Goal: Task Accomplishment & Management: Manage account settings

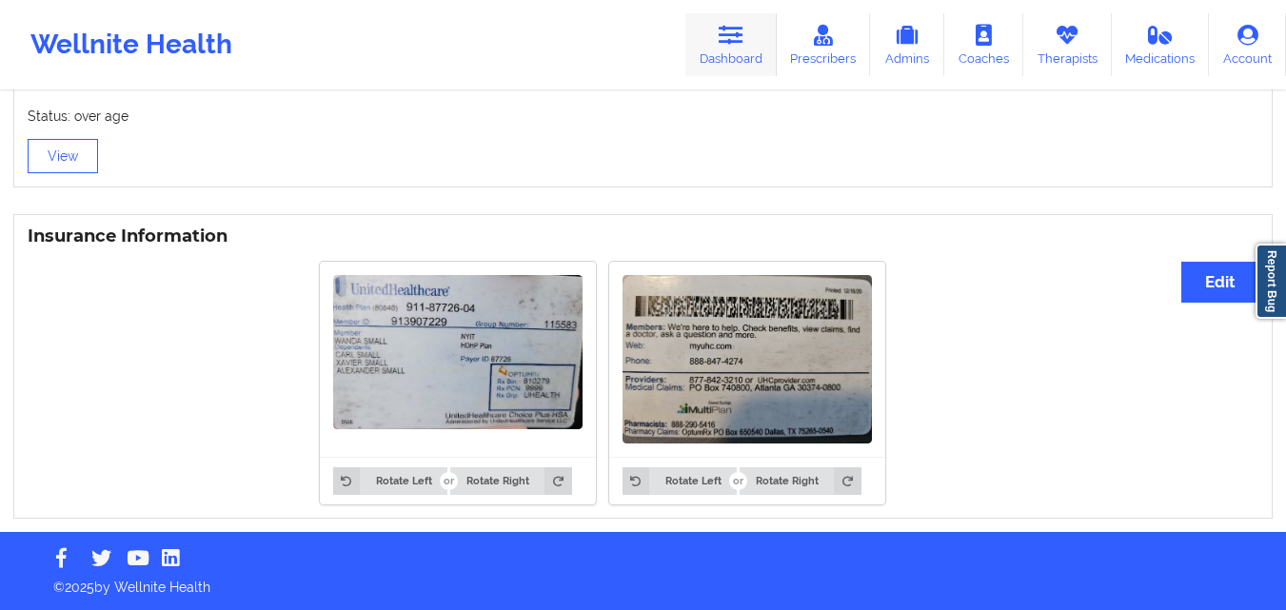
click at [720, 50] on link "Dashboard" at bounding box center [730, 44] width 91 height 63
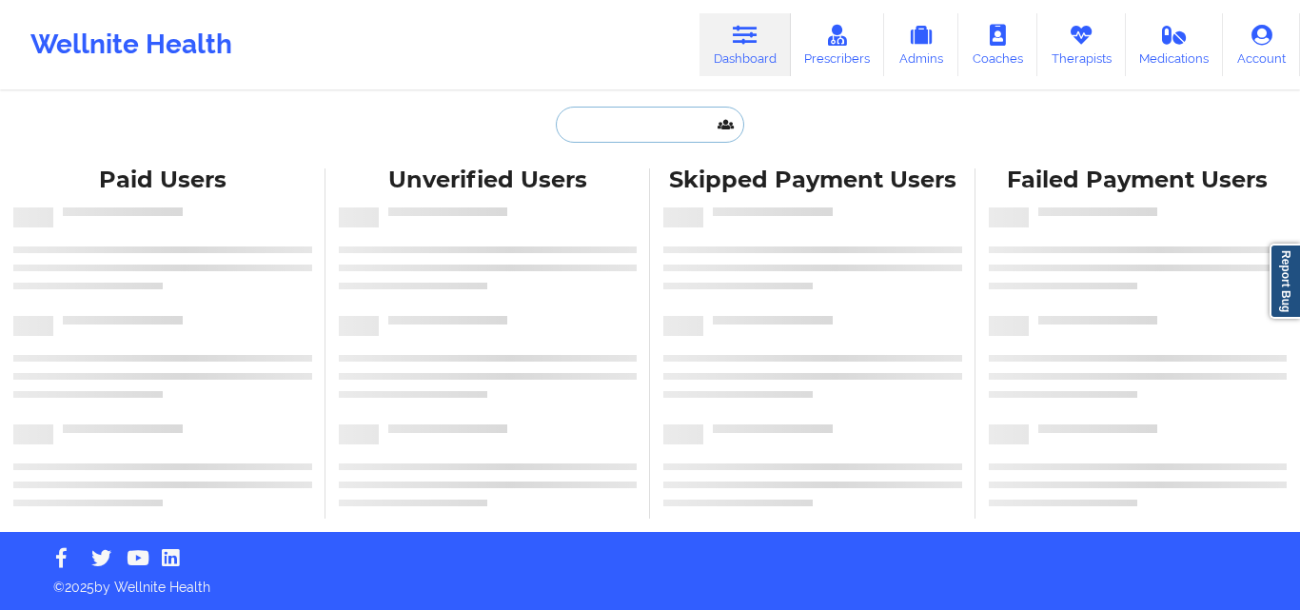
click at [647, 131] on input "text" at bounding box center [650, 125] width 188 height 36
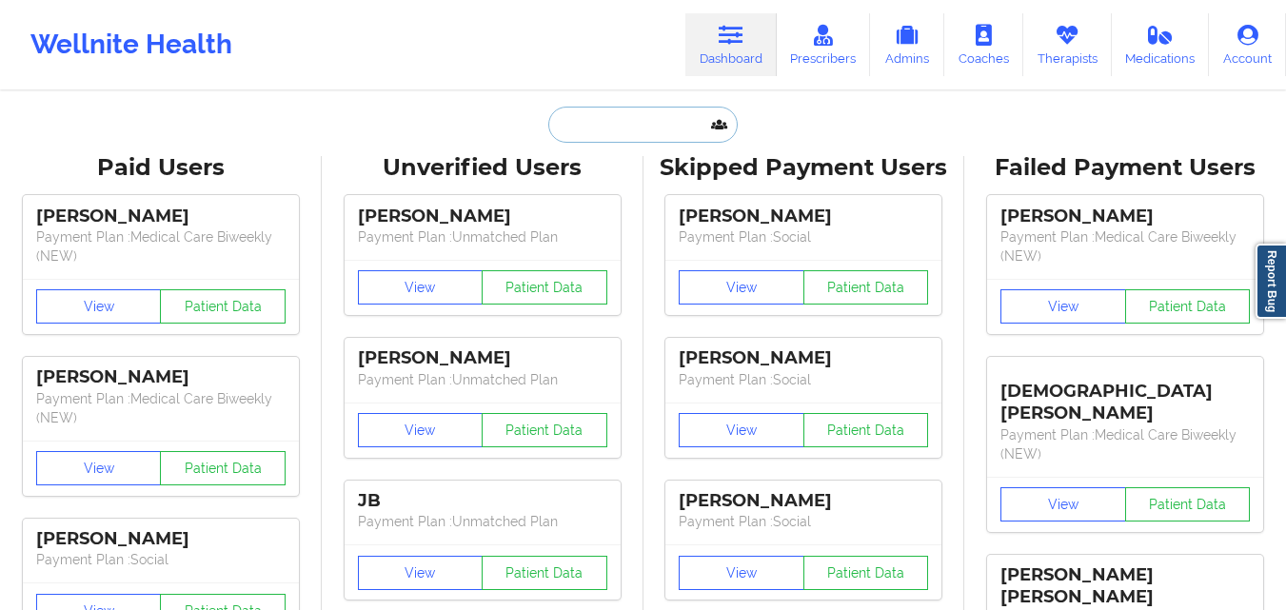
paste input "[PERSON_NAME]"
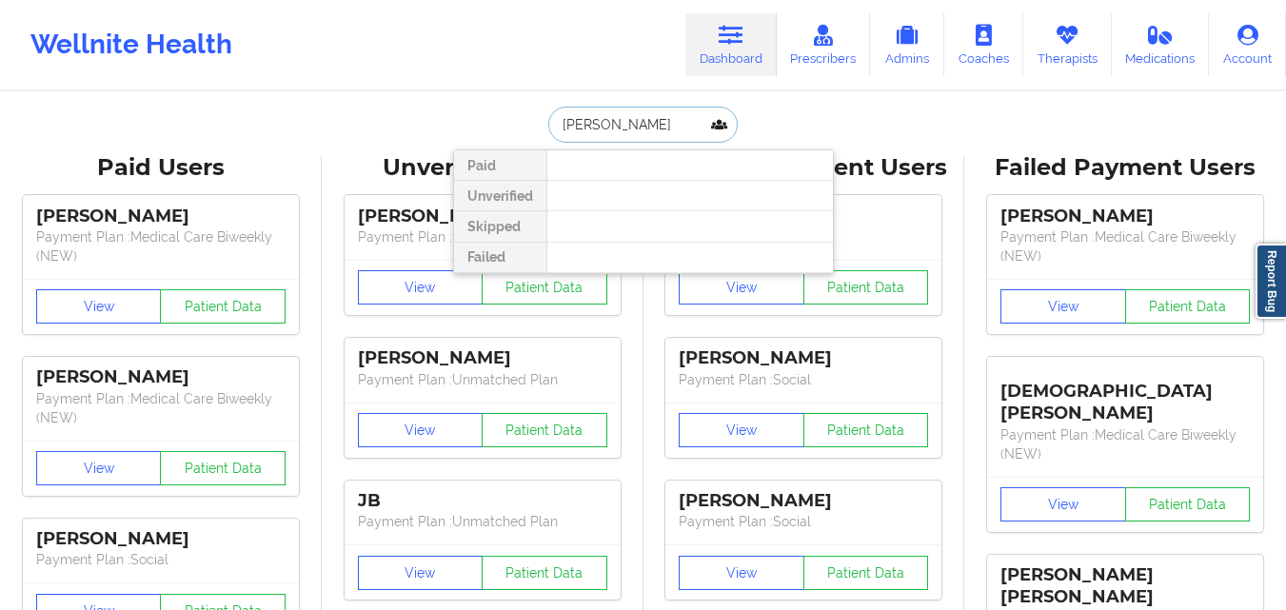
type input "[PERSON_NAME]"
click at [466, 76] on div "Wellnite Health Dashboard Prescribers Admins Coaches Therapists Medications Acc…" at bounding box center [643, 45] width 1286 height 76
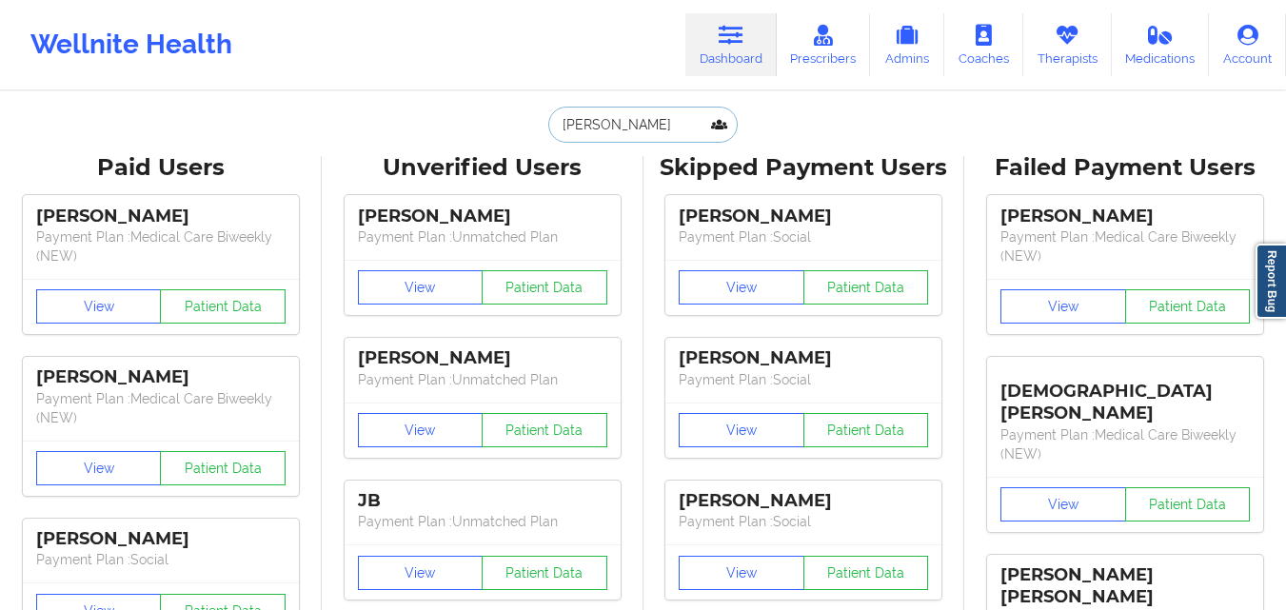
click at [627, 120] on input "[PERSON_NAME]" at bounding box center [642, 125] width 188 height 36
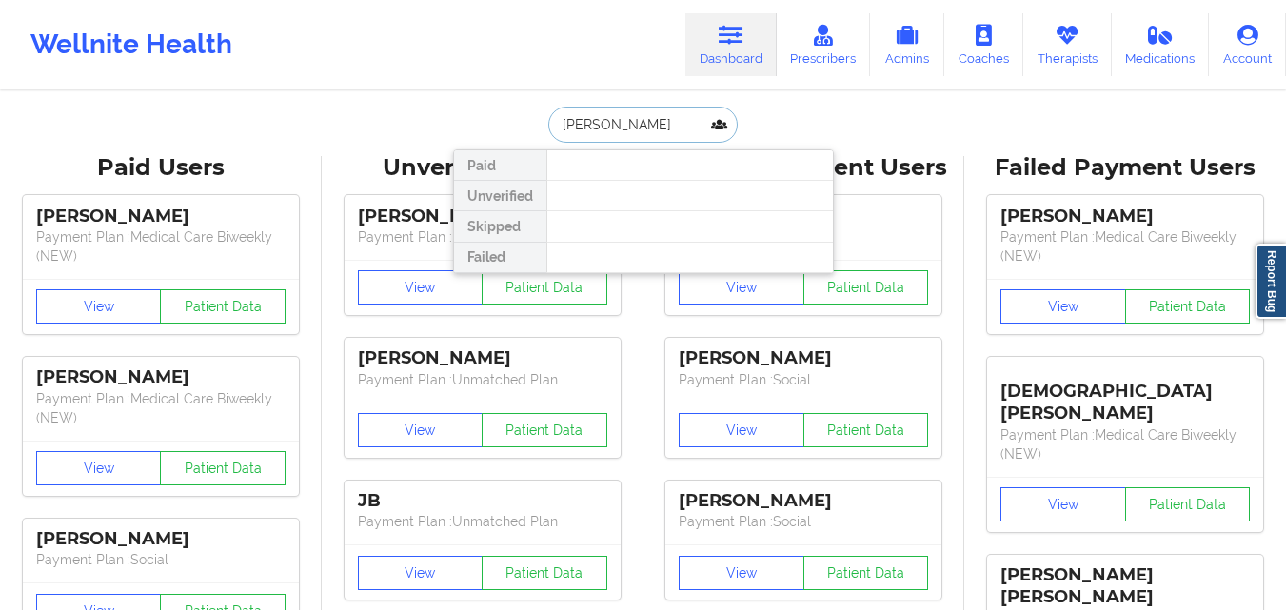
click at [627, 120] on input "[PERSON_NAME]" at bounding box center [642, 125] width 188 height 36
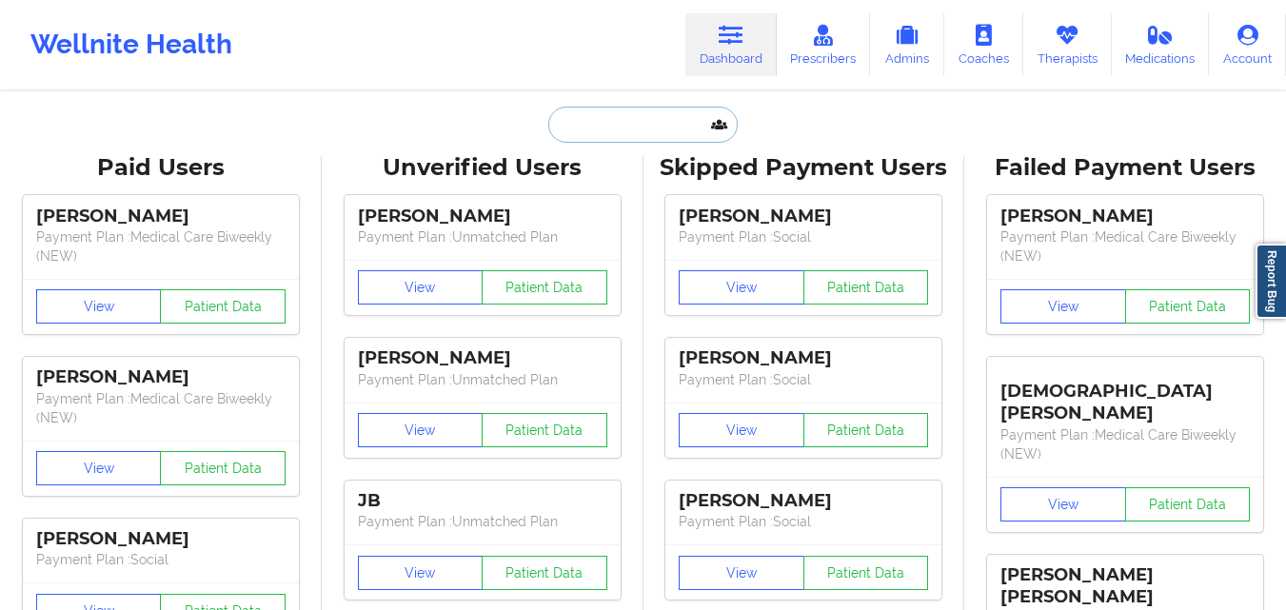
paste input "[PERSON_NAME]"
type input "[PERSON_NAME]"
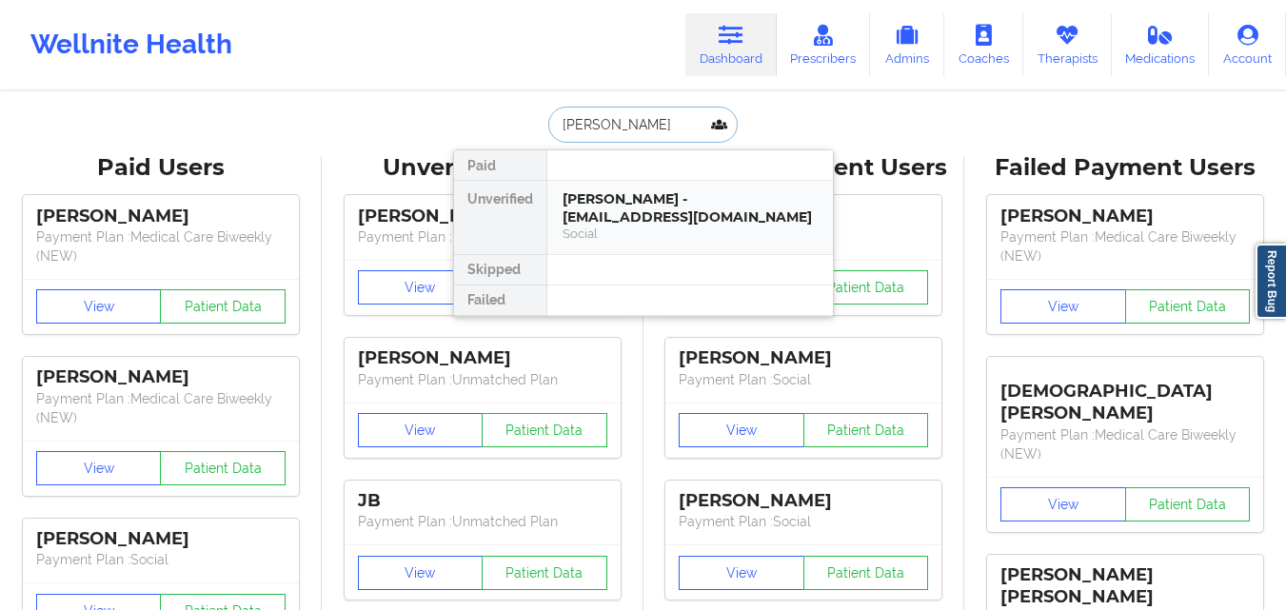
click at [634, 215] on div "[PERSON_NAME] - [EMAIL_ADDRESS][DOMAIN_NAME]" at bounding box center [689, 207] width 255 height 35
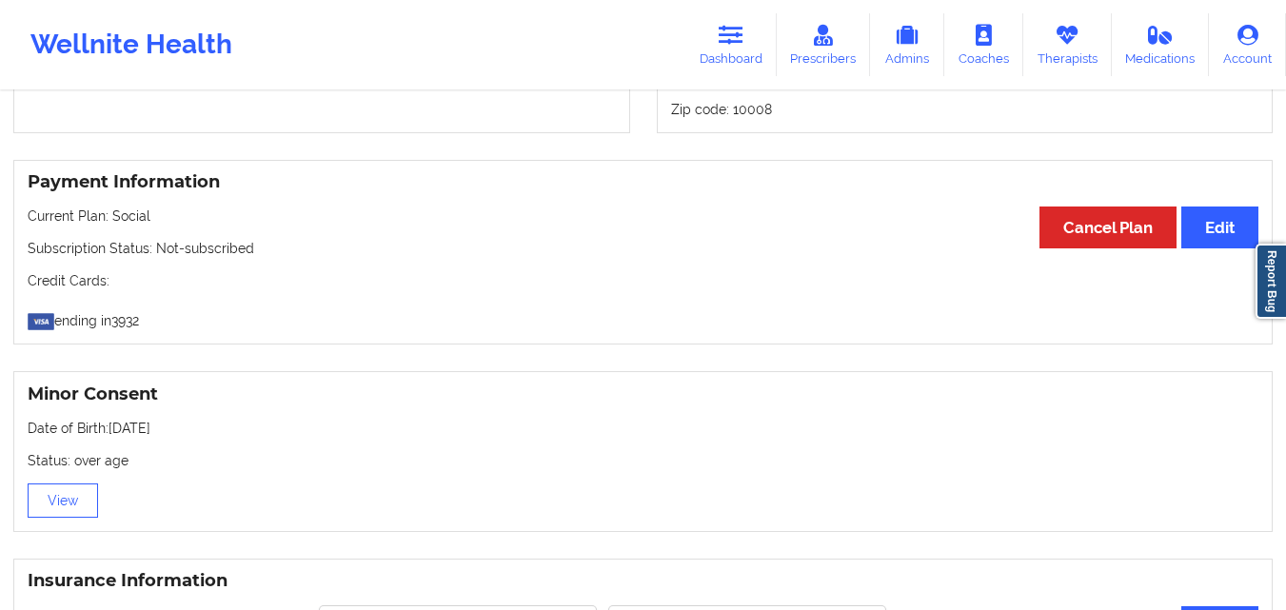
scroll to position [1427, 0]
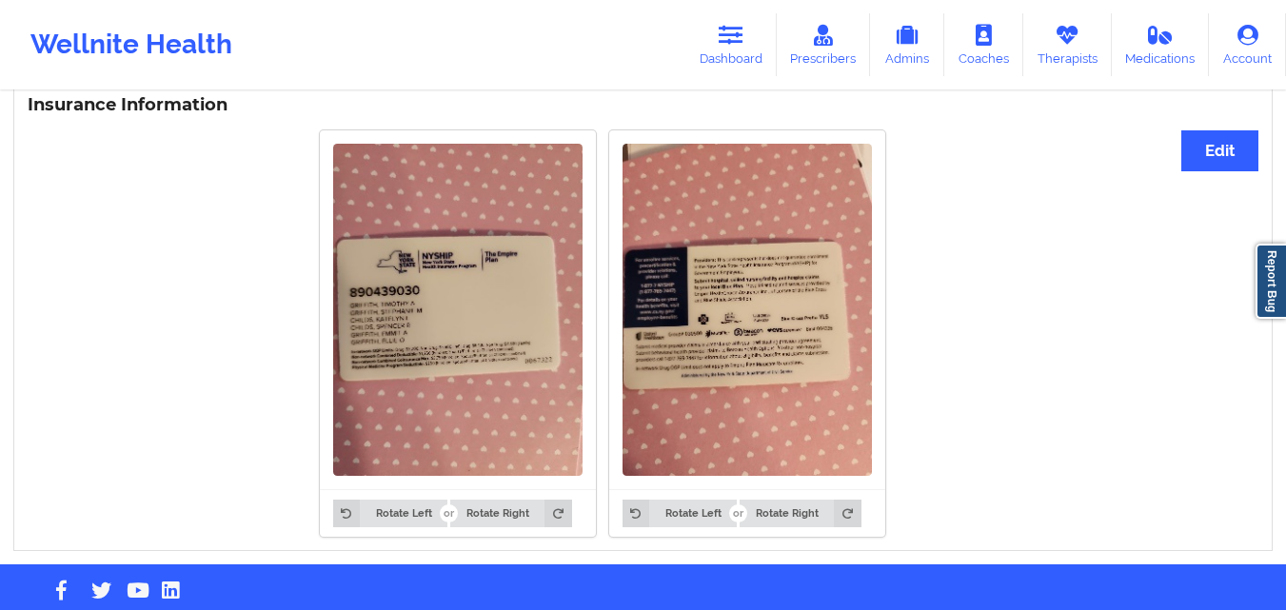
click at [464, 317] on img at bounding box center [457, 310] width 249 height 332
click at [1184, 154] on button "Edit" at bounding box center [1219, 150] width 77 height 41
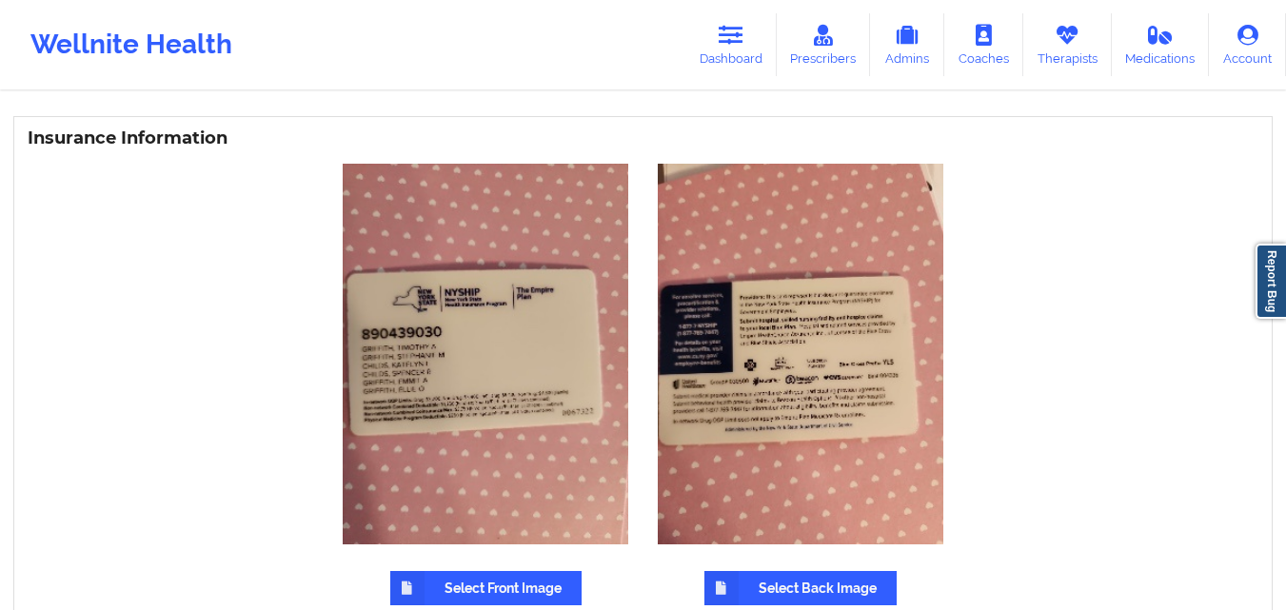
scroll to position [1559, 0]
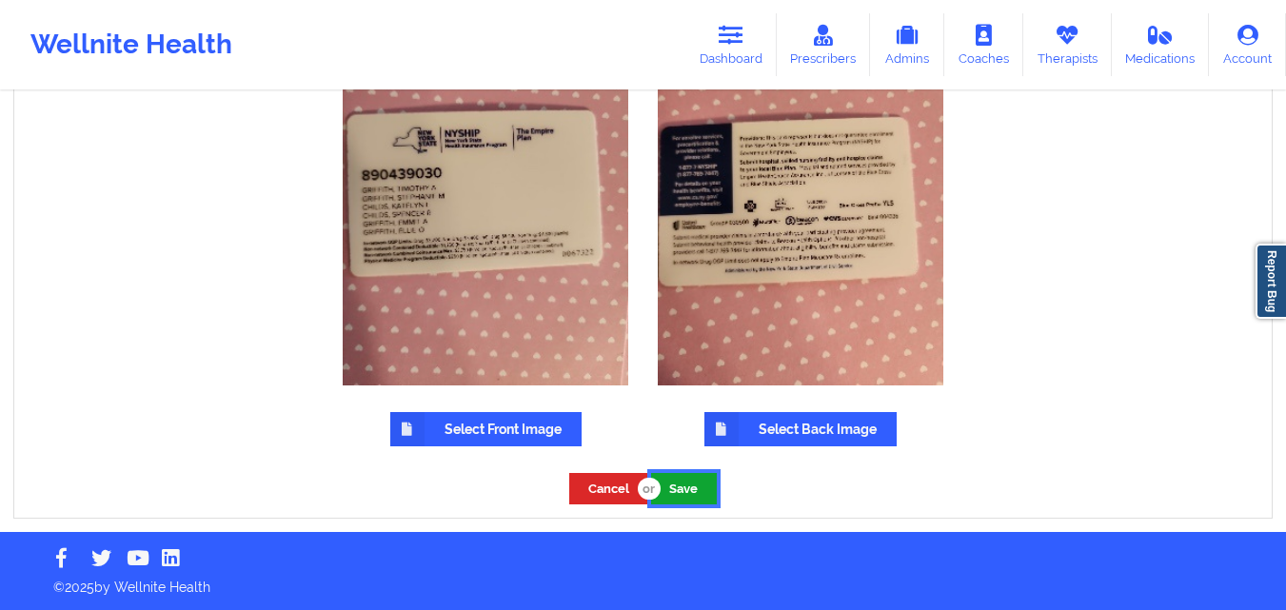
click at [675, 483] on button "Save" at bounding box center [684, 488] width 66 height 31
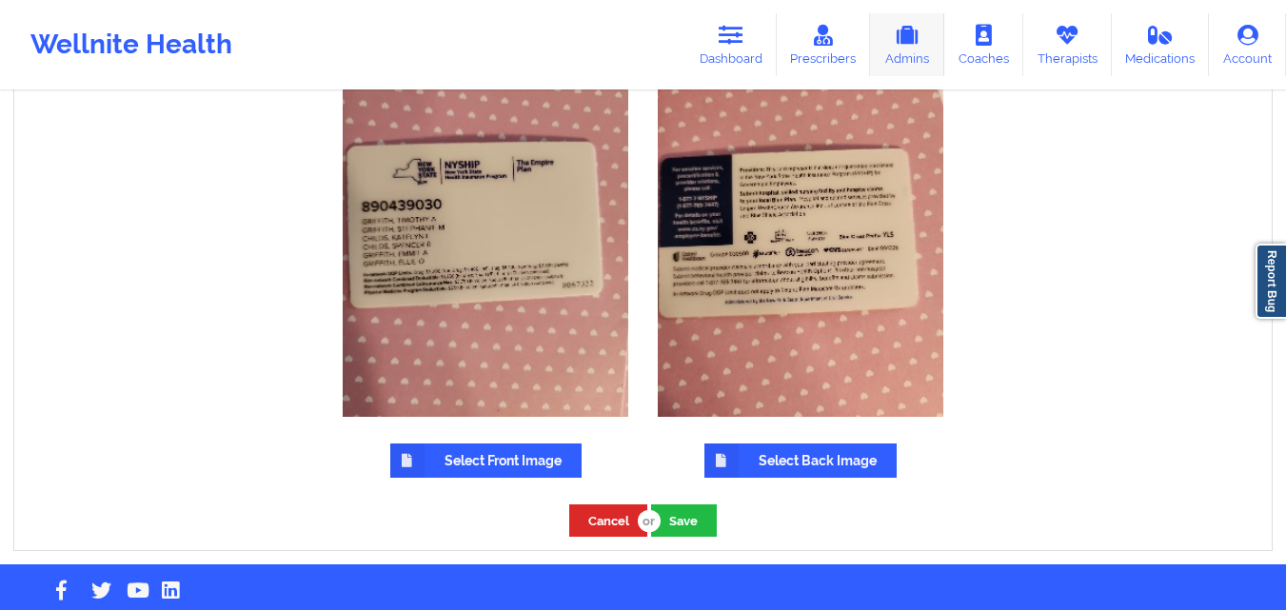
drag, startPoint x: 739, startPoint y: 59, endPoint x: 898, endPoint y: 63, distance: 158.9
click at [740, 59] on link "Dashboard" at bounding box center [730, 44] width 91 height 63
